Goal: Use online tool/utility: Utilize a website feature to perform a specific function

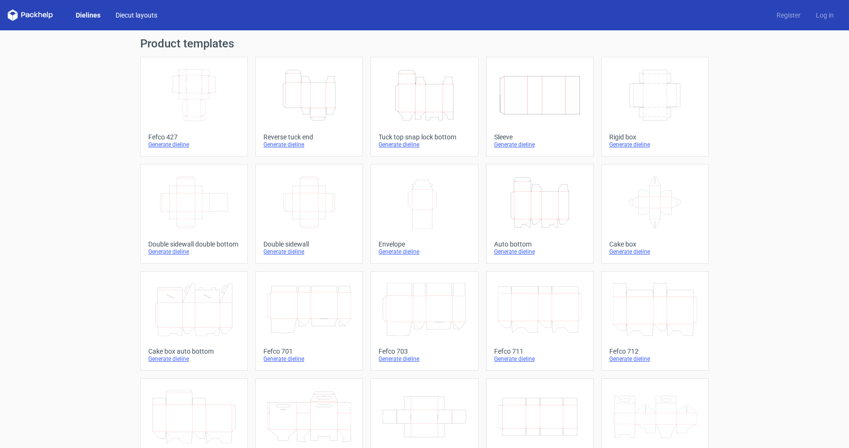
click at [155, 18] on link "Diecut layouts" at bounding box center [136, 14] width 57 height 9
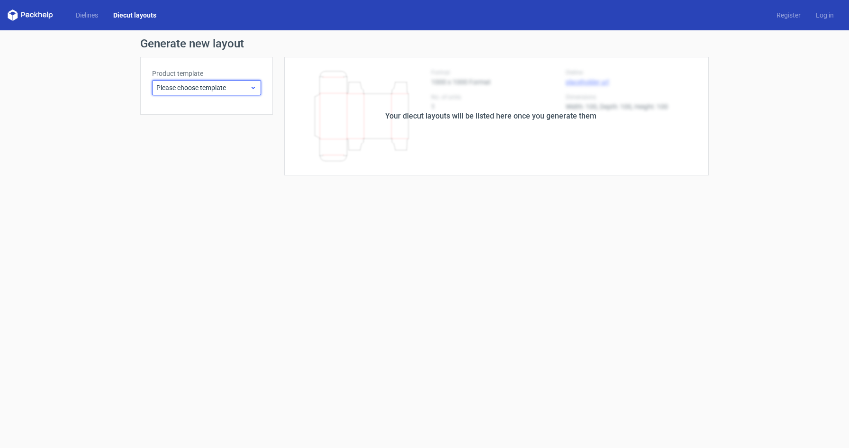
click at [210, 91] on span "Please choose template" at bounding box center [202, 87] width 93 height 9
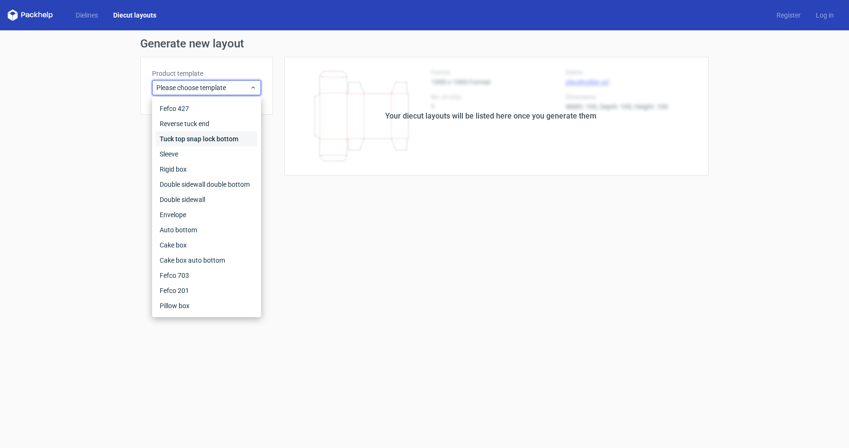
click at [209, 139] on div "Tuck top snap lock bottom" at bounding box center [206, 138] width 101 height 15
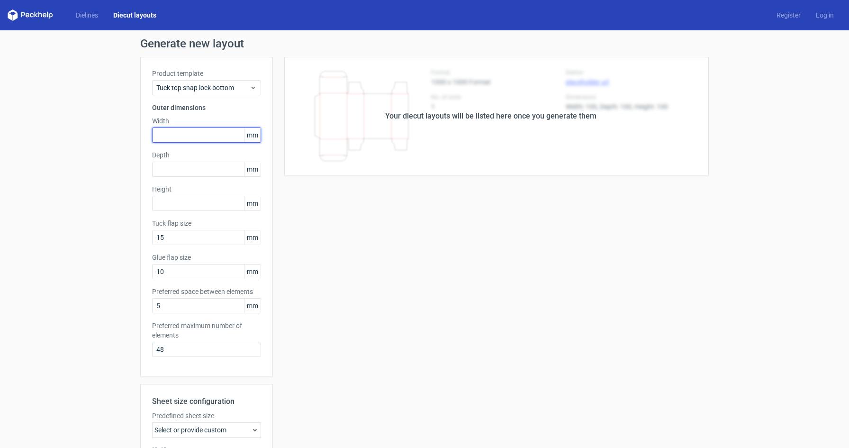
click at [207, 140] on input "text" at bounding box center [206, 134] width 109 height 15
click at [158, 136] on input "450" at bounding box center [206, 134] width 109 height 15
type input "100"
type input "450"
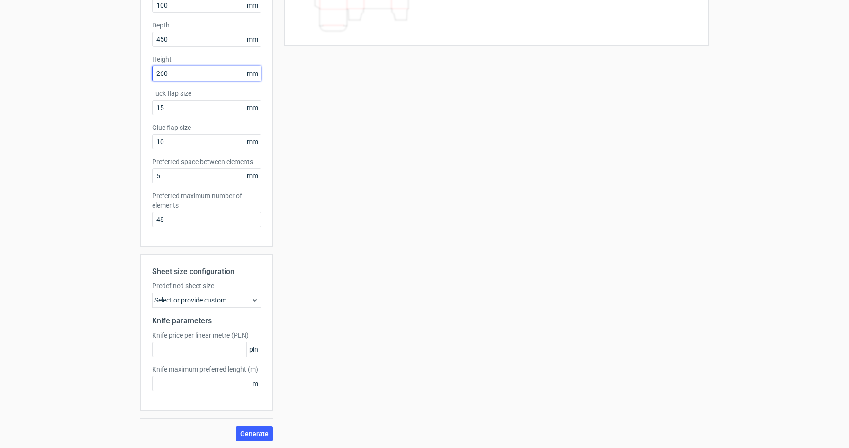
scroll to position [131, 0]
type input "260"
click at [255, 441] on div "Generate new layout Product template Tuck top snap lock bottom Outer dimensions…" at bounding box center [424, 174] width 849 height 548
click at [257, 433] on span "Generate" at bounding box center [254, 432] width 28 height 7
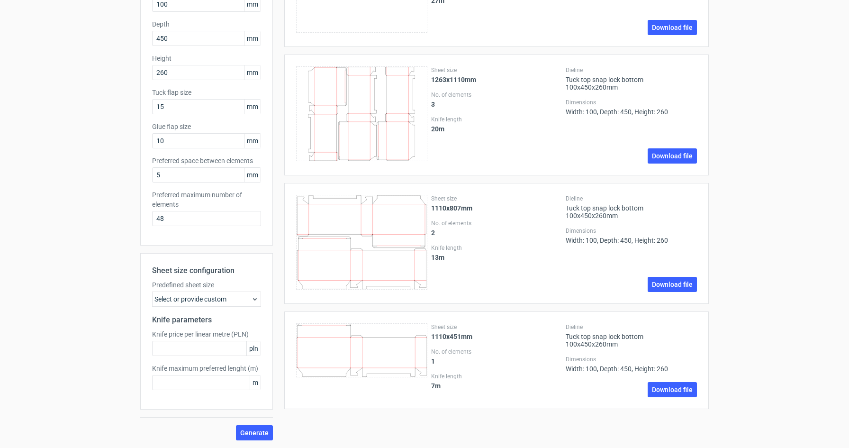
click at [230, 294] on div "Select or provide custom" at bounding box center [206, 298] width 109 height 15
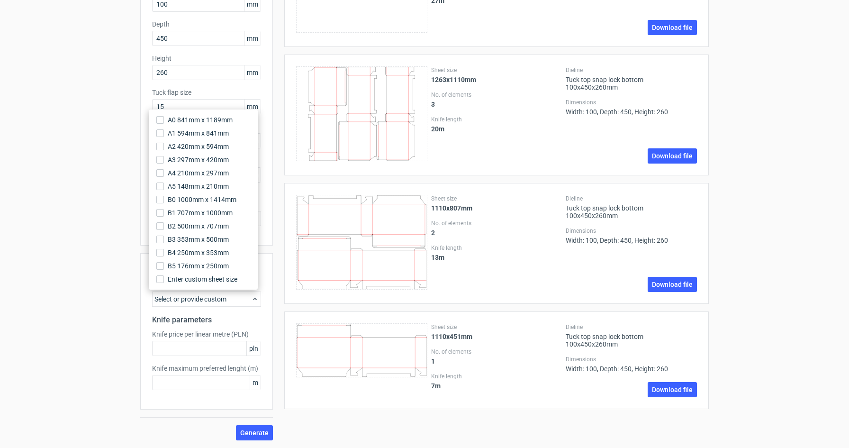
click at [231, 294] on div "Select or provide custom" at bounding box center [206, 298] width 109 height 15
click at [220, 315] on h2 "Knife parameters" at bounding box center [206, 319] width 109 height 11
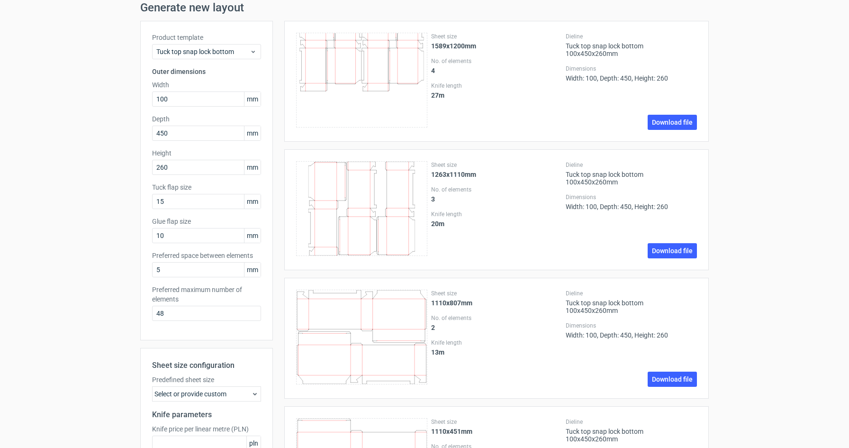
scroll to position [0, 0]
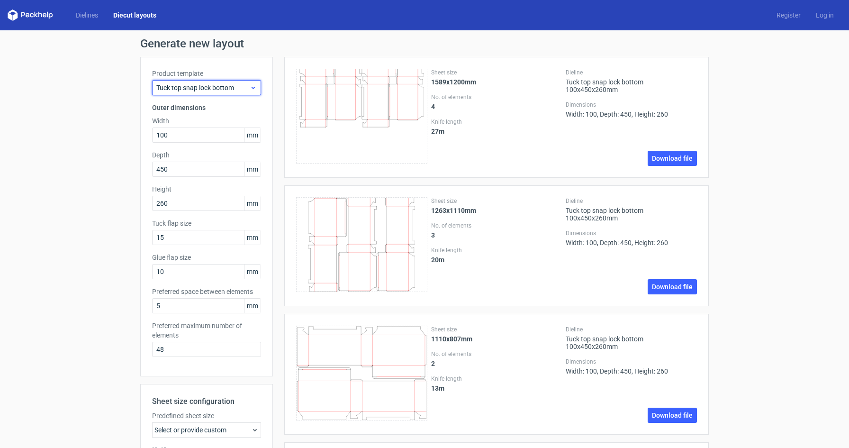
click at [250, 84] on icon at bounding box center [253, 88] width 7 height 8
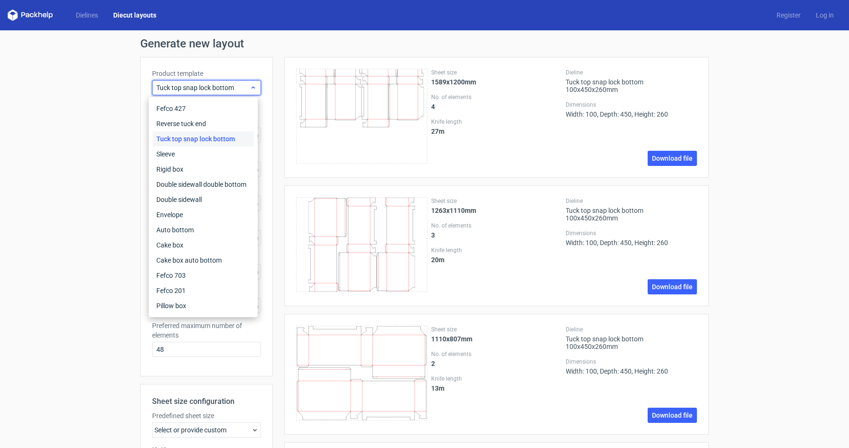
click at [250, 84] on icon at bounding box center [253, 88] width 7 height 8
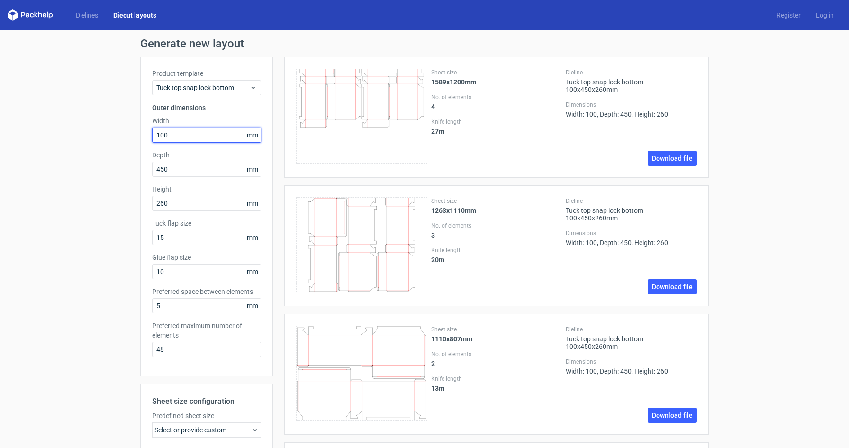
click at [160, 136] on input "100" at bounding box center [206, 134] width 109 height 15
type input "1"
type input "200"
type input "360"
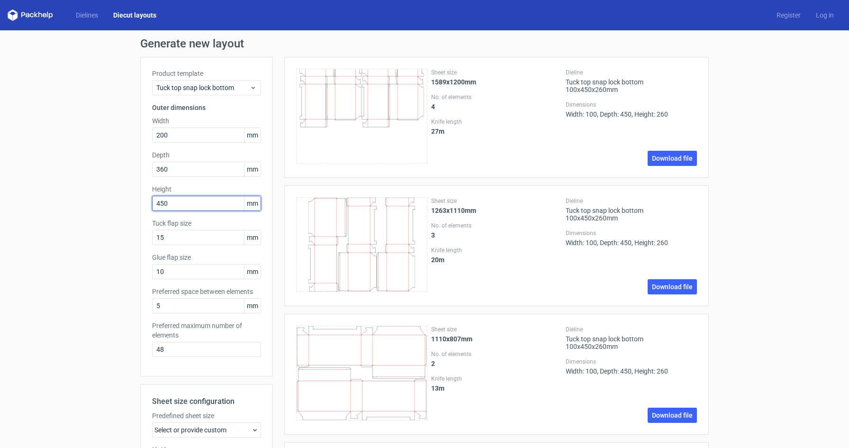
type input "450"
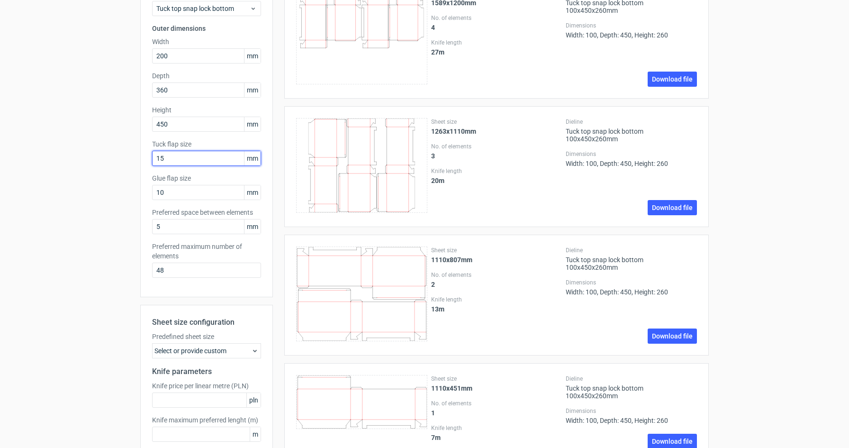
scroll to position [131, 0]
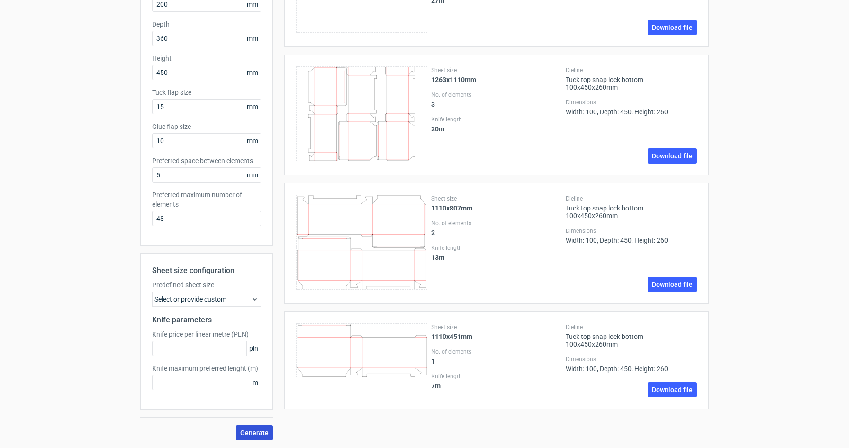
click at [261, 434] on span "Generate" at bounding box center [254, 432] width 28 height 7
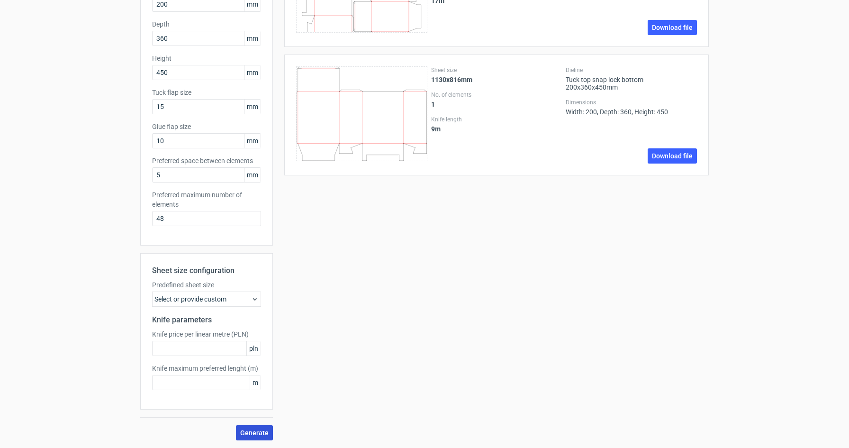
click at [261, 430] on span "Generate" at bounding box center [254, 432] width 28 height 7
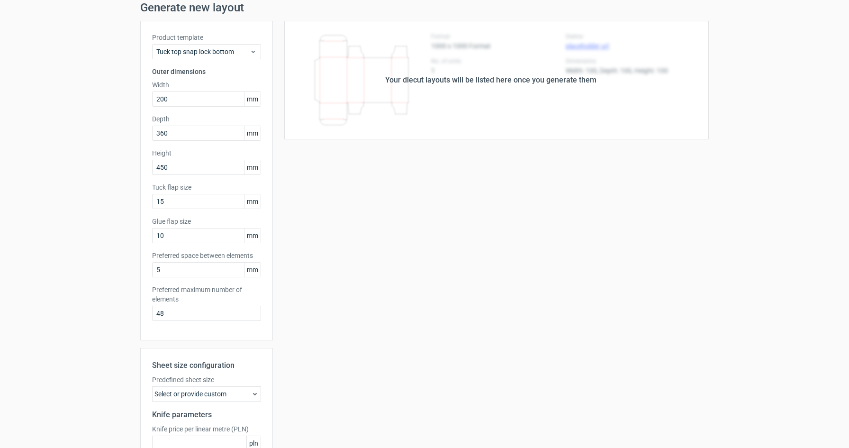
scroll to position [0, 0]
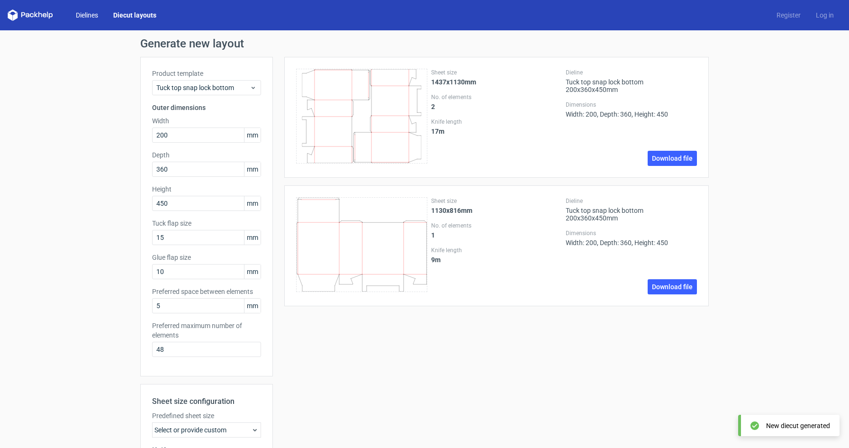
click at [93, 18] on link "Dielines" at bounding box center [86, 14] width 37 height 9
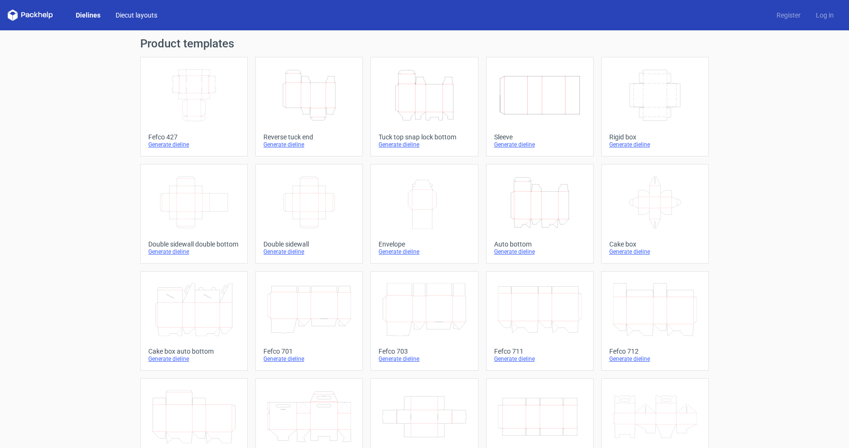
click at [132, 18] on link "Diecut layouts" at bounding box center [136, 14] width 57 height 9
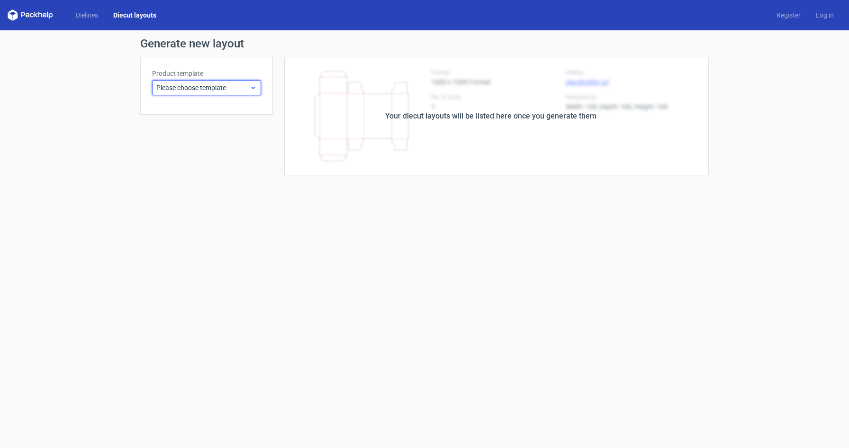
click at [243, 86] on span "Please choose template" at bounding box center [202, 87] width 93 height 9
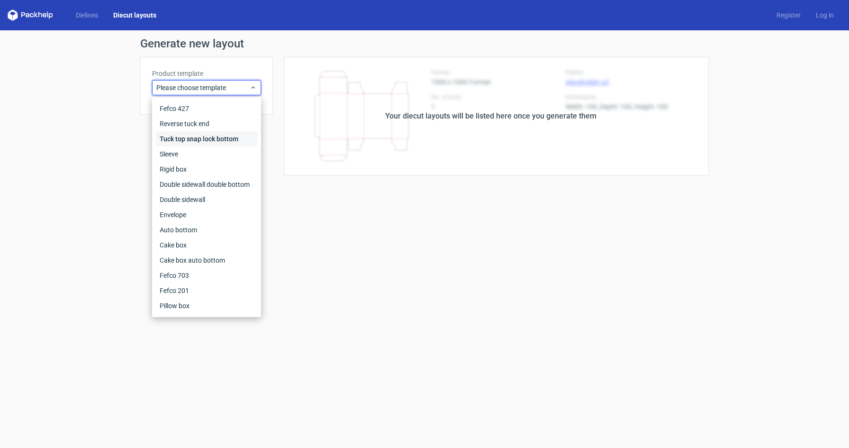
click at [194, 140] on div "Tuck top snap lock bottom" at bounding box center [206, 138] width 101 height 15
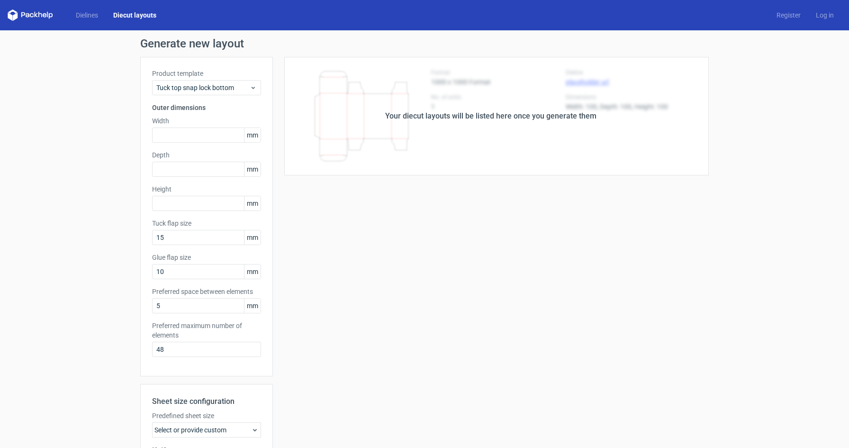
click at [396, 115] on div "Your diecut layouts will be listed here once you generate them" at bounding box center [490, 115] width 211 height 11
